Goal: Task Accomplishment & Management: Use online tool/utility

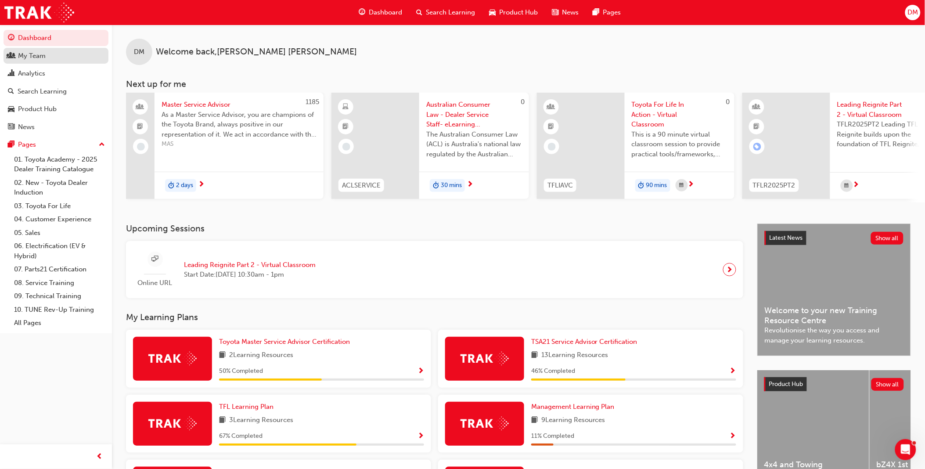
click at [67, 58] on div "My Team" at bounding box center [56, 55] width 96 height 11
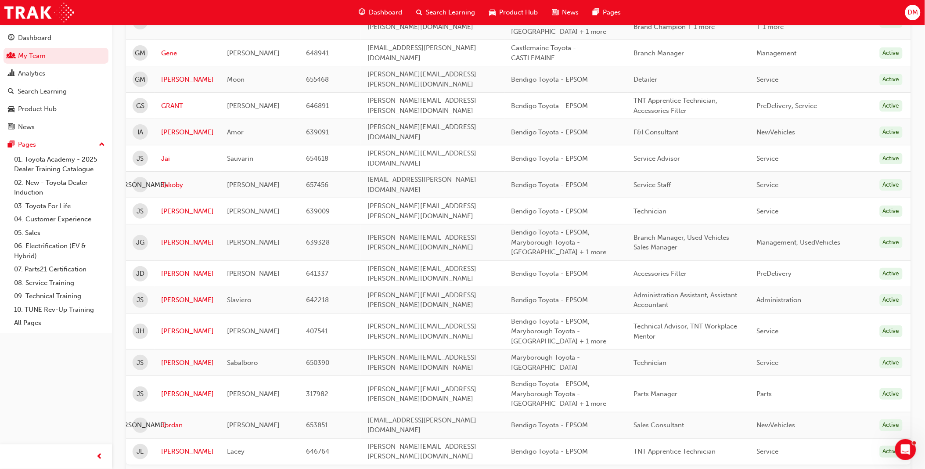
scroll to position [1147, 0]
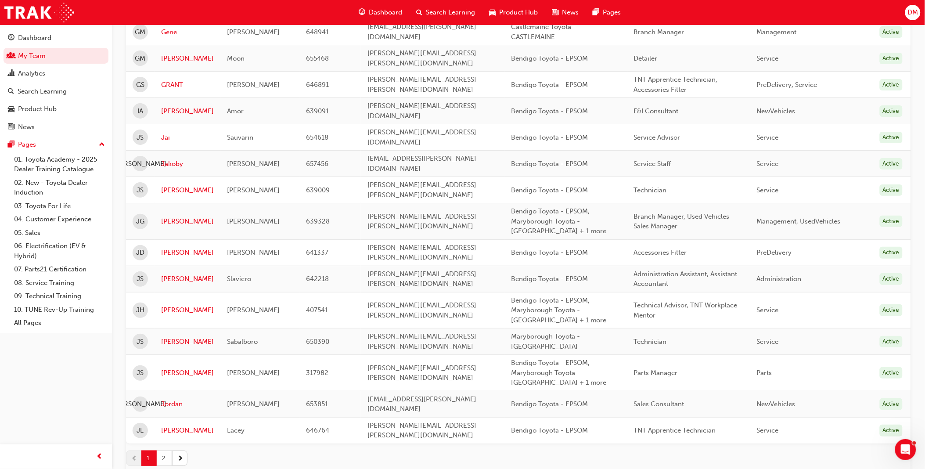
click at [165, 450] on button "2" at bounding box center [164, 457] width 15 height 15
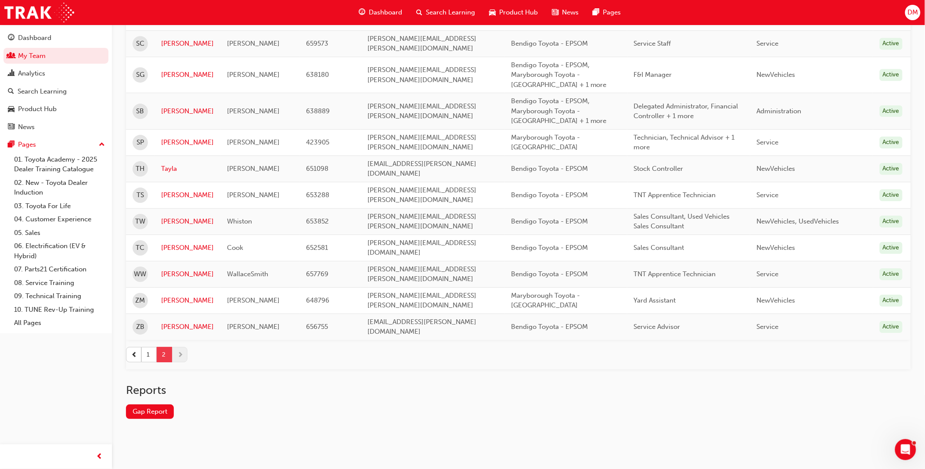
scroll to position [861, 0]
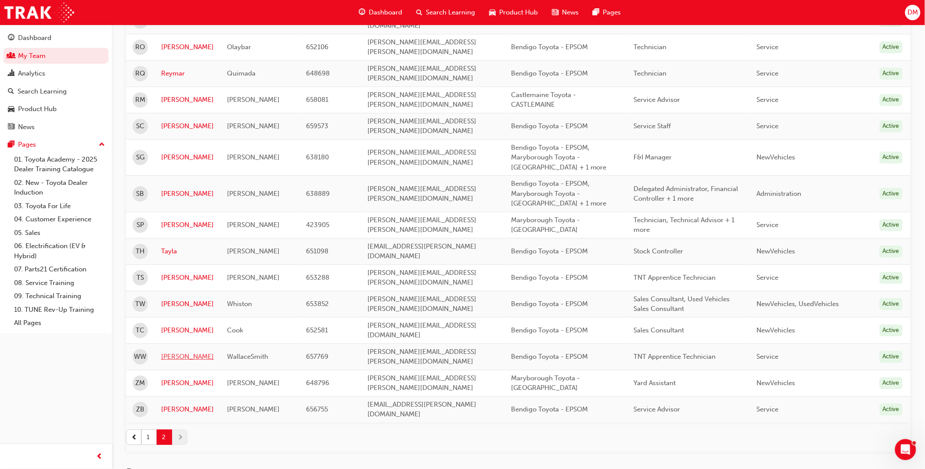
click at [178, 352] on link "[PERSON_NAME]" at bounding box center [187, 357] width 53 height 10
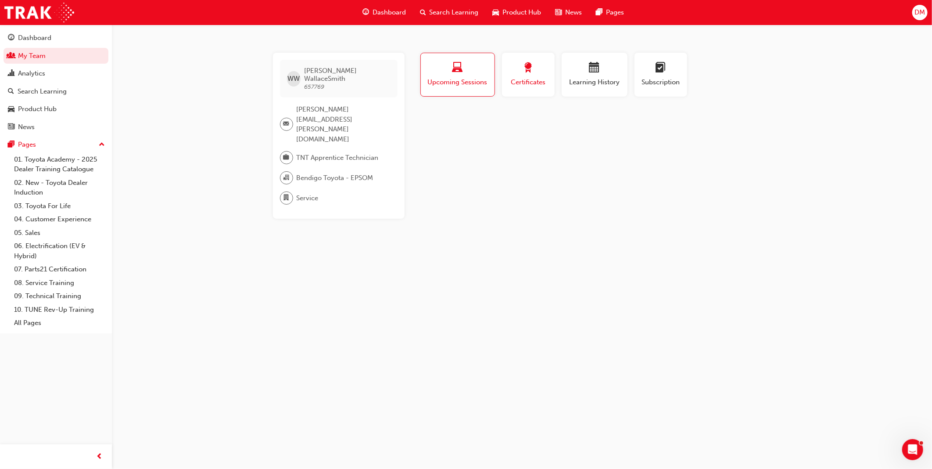
click at [538, 79] on span "Certificates" at bounding box center [529, 82] width 40 height 10
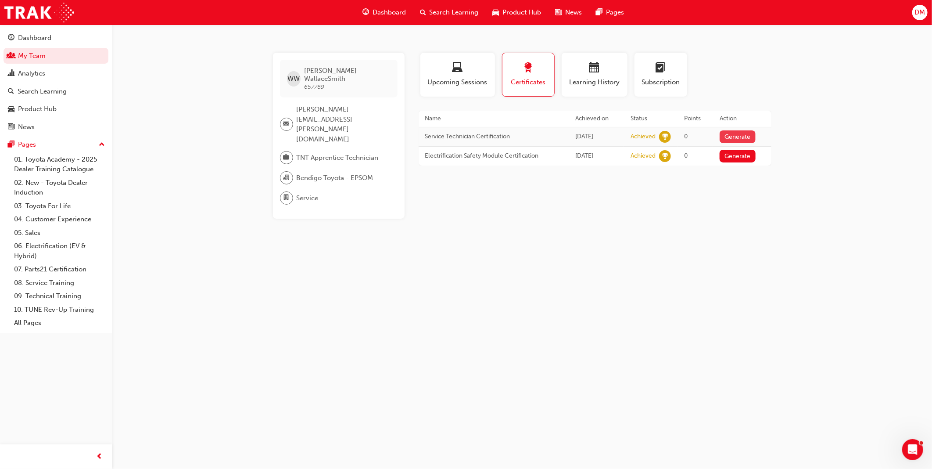
click at [737, 134] on button "Generate" at bounding box center [738, 136] width 36 height 13
click at [737, 134] on link "Download PDF" at bounding box center [736, 135] width 40 height 7
click at [35, 55] on link "My Team" at bounding box center [56, 56] width 105 height 16
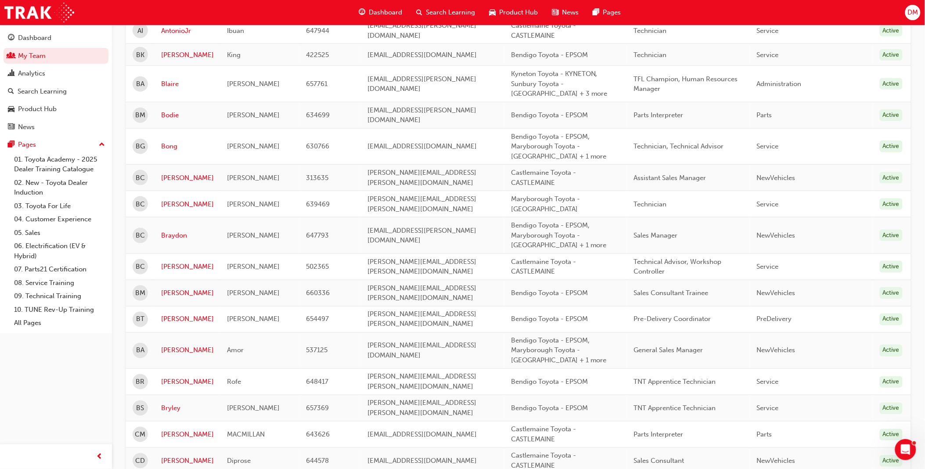
scroll to position [292, 0]
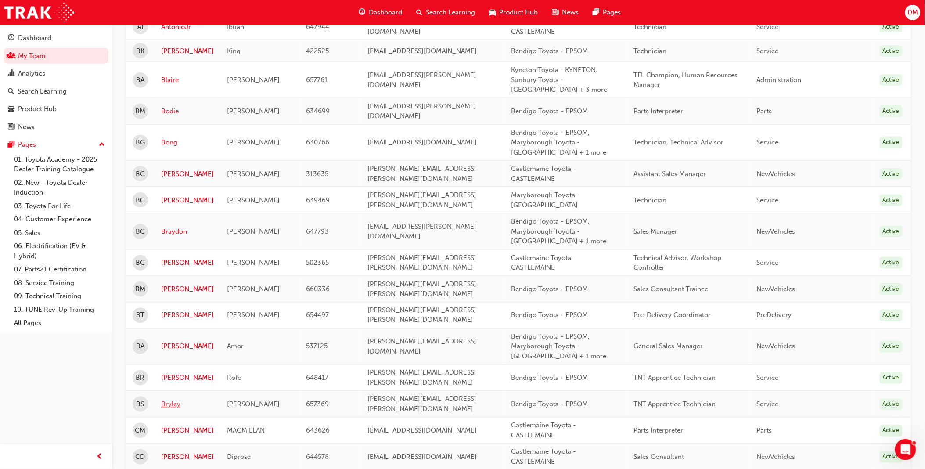
click at [173, 399] on link "Bryley" at bounding box center [187, 404] width 53 height 10
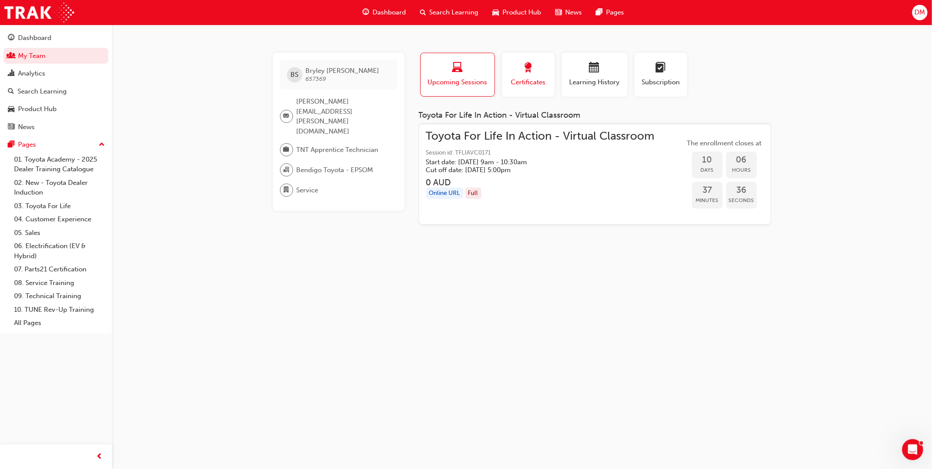
click at [529, 72] on span "award-icon" at bounding box center [528, 68] width 11 height 12
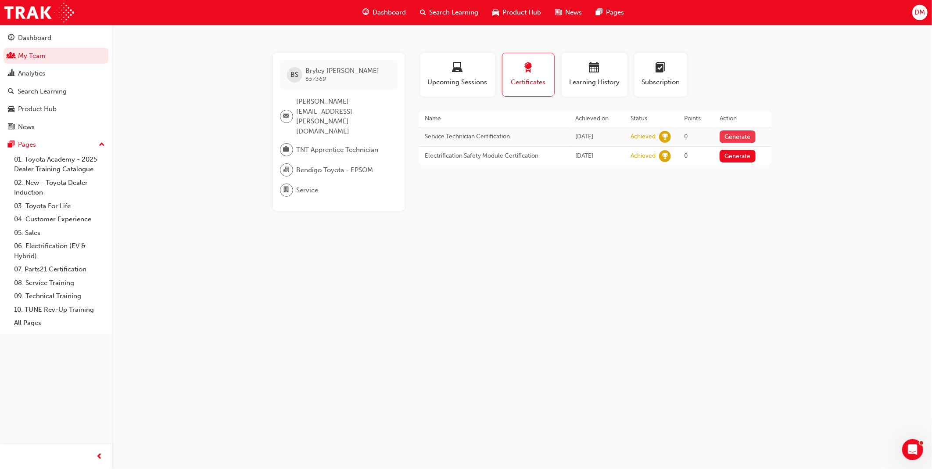
click at [744, 137] on button "Generate" at bounding box center [738, 136] width 36 height 13
click at [744, 137] on link "Download PDF" at bounding box center [736, 135] width 40 height 7
click at [32, 58] on link "My Team" at bounding box center [56, 56] width 105 height 16
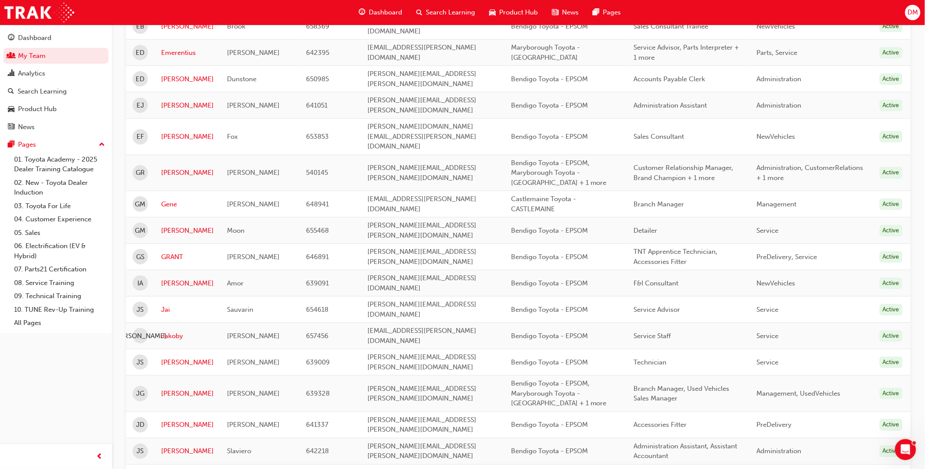
scroll to position [1122, 0]
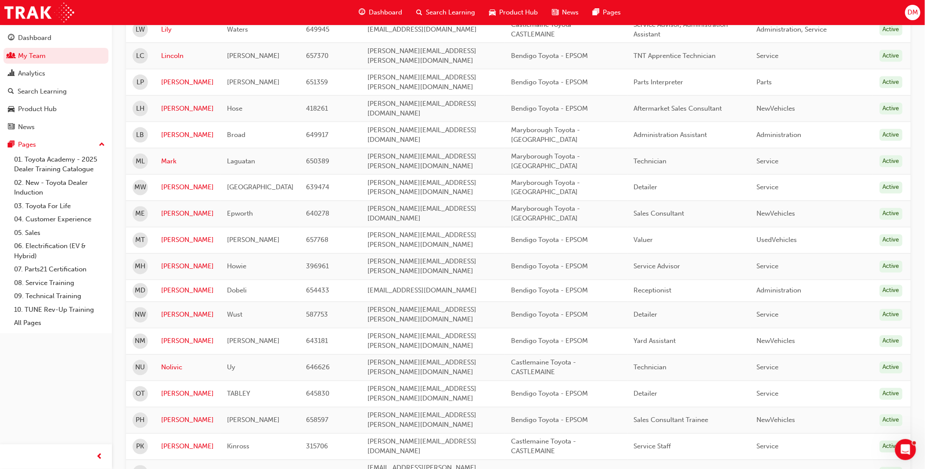
scroll to position [325, 0]
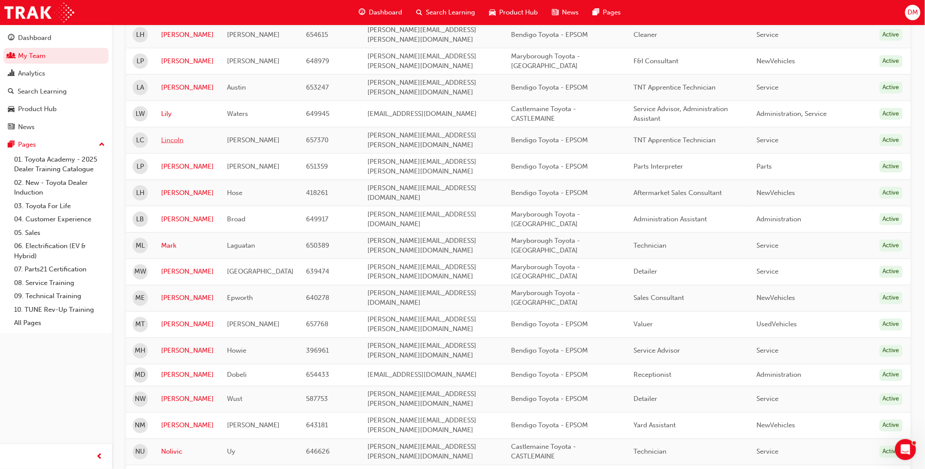
click at [169, 135] on link "Lincoln" at bounding box center [187, 140] width 53 height 10
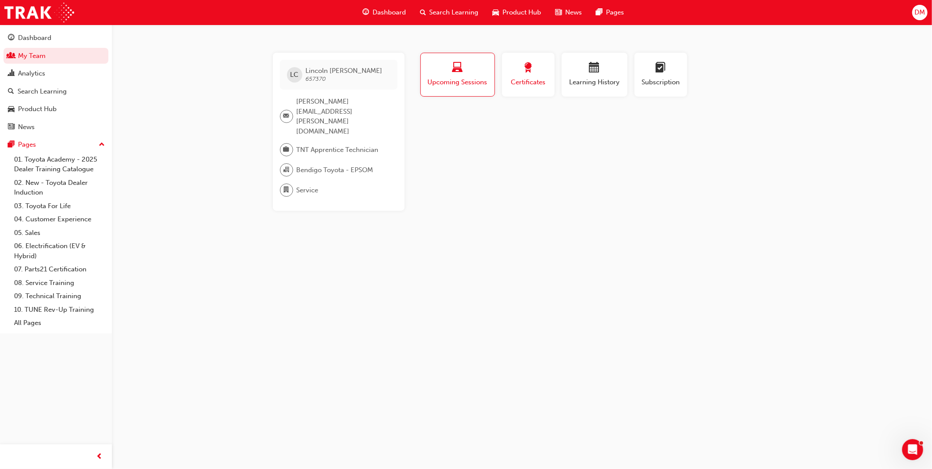
click at [536, 79] on span "Certificates" at bounding box center [529, 82] width 40 height 10
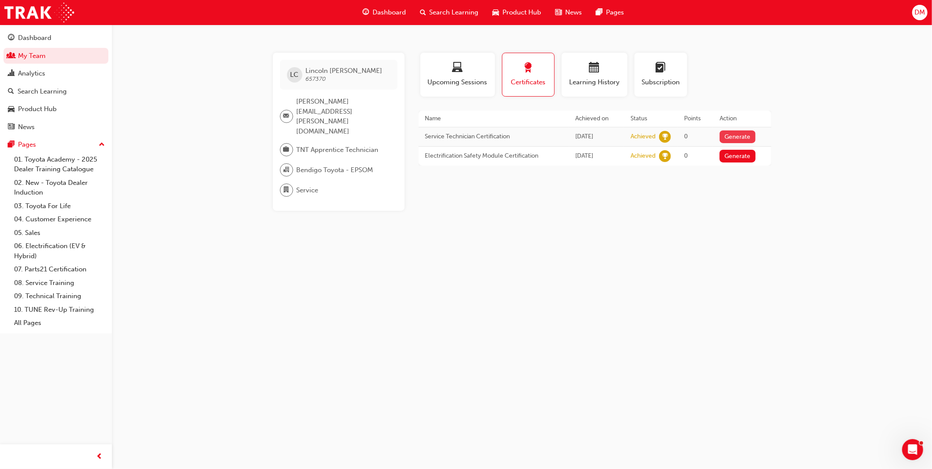
click at [738, 134] on button "Generate" at bounding box center [738, 136] width 36 height 13
click at [747, 137] on link "Download PDF" at bounding box center [736, 135] width 40 height 7
click at [33, 49] on link "My Team" at bounding box center [56, 56] width 105 height 16
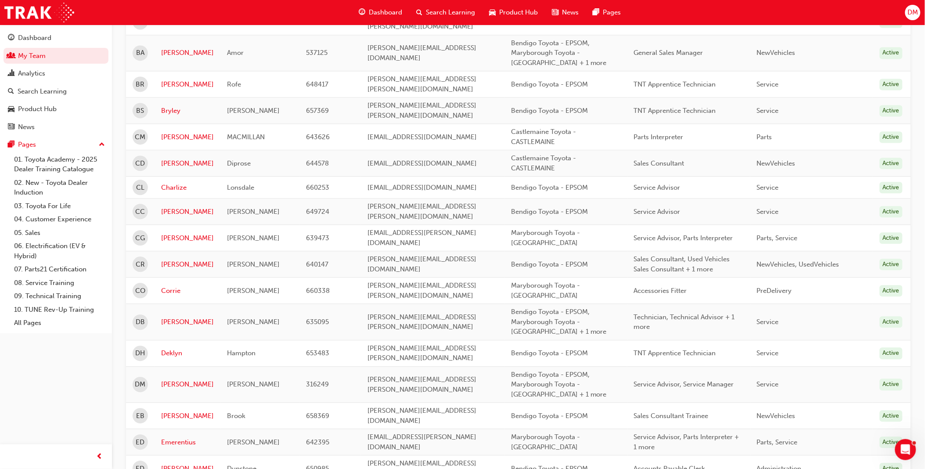
scroll to position [1147, 0]
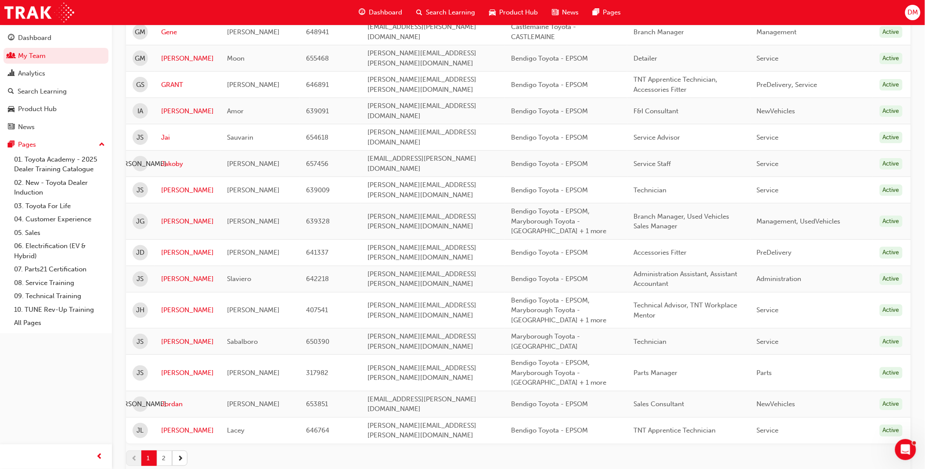
click at [165, 450] on button "2" at bounding box center [164, 457] width 15 height 15
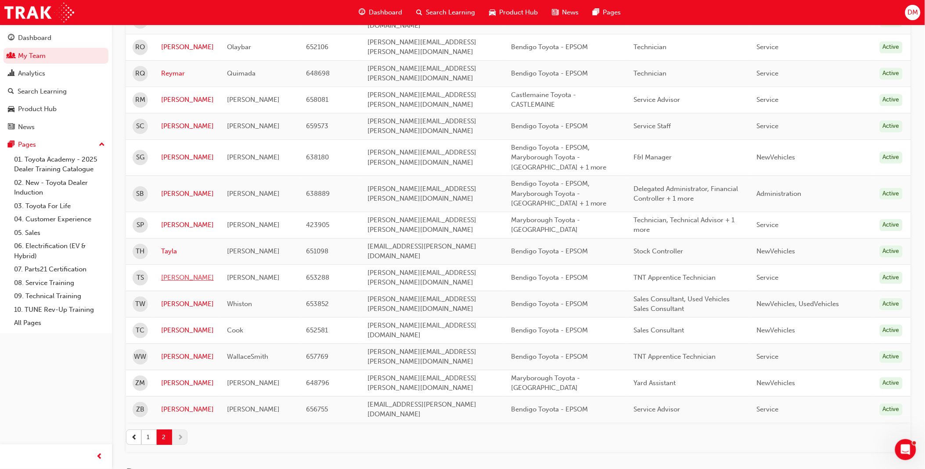
click at [169, 273] on link "[PERSON_NAME]" at bounding box center [187, 278] width 53 height 10
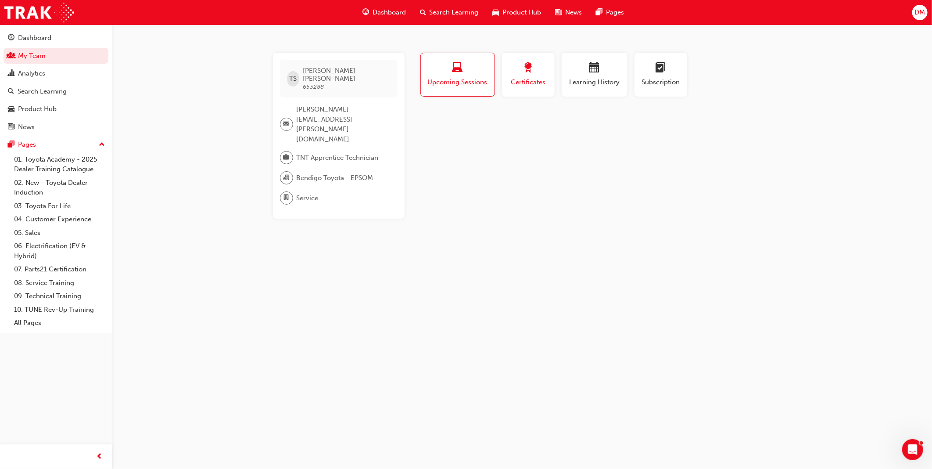
click at [533, 76] on div "Certificates" at bounding box center [529, 74] width 40 height 25
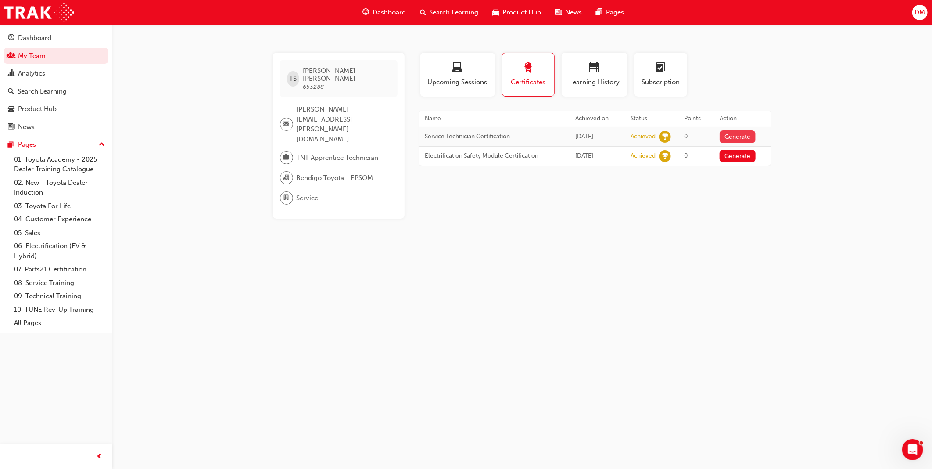
click at [745, 135] on button "Generate" at bounding box center [738, 136] width 36 height 13
click at [745, 135] on link "Download PDF" at bounding box center [736, 135] width 40 height 7
